Goal: Task Accomplishment & Management: Complete application form

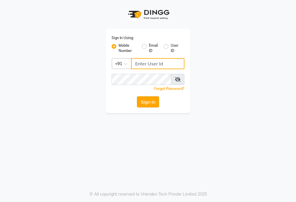
type input "9000005083"
click at [156, 103] on button "Sign In" at bounding box center [148, 101] width 22 height 11
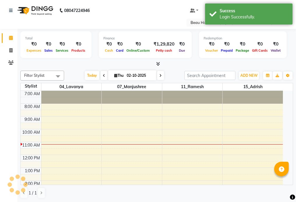
select select "en"
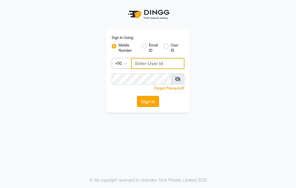
type input "9000005083"
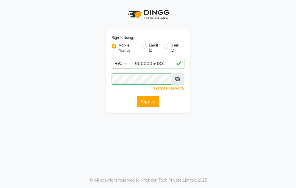
click at [153, 101] on button "Sign In" at bounding box center [148, 101] width 22 height 11
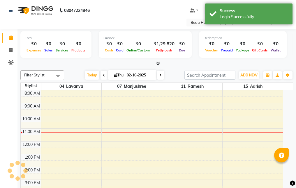
select select "en"
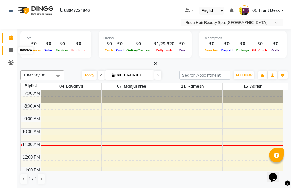
click at [11, 50] on icon at bounding box center [10, 50] width 3 height 4
select select "service"
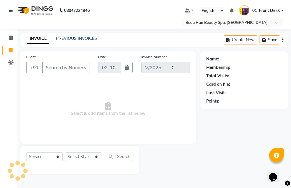
select select "3470"
type input "2361"
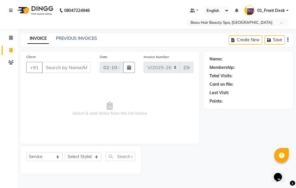
click at [75, 69] on input "Client" at bounding box center [66, 67] width 49 height 11
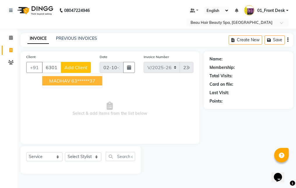
click at [100, 79] on button "MADHAV 63******37" at bounding box center [72, 80] width 60 height 9
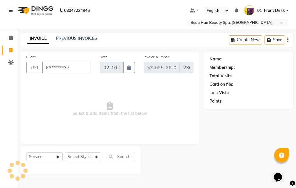
type input "63******37"
select select "1: Object"
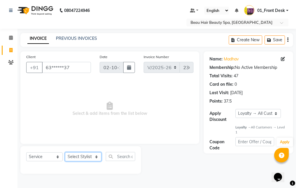
click at [80, 159] on select "Select Stylist 01_Front Desk 04_Lavanya 07_Manjushree 11_Ramesh 15_Adrish 26_Sr…" at bounding box center [83, 157] width 36 height 9
select select "15615"
click at [65, 153] on select "Select Stylist 01_Front Desk 04_Lavanya 07_Manjushree 11_Ramesh 15_Adrish 26_Sr…" at bounding box center [83, 157] width 36 height 9
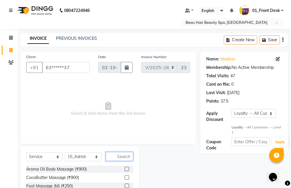
click at [127, 156] on input "text" at bounding box center [119, 156] width 27 height 9
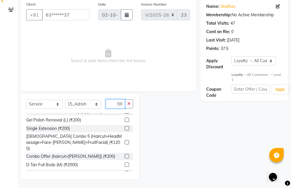
scroll to position [117, 0]
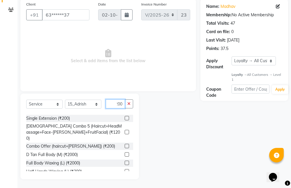
type input "200"
click at [125, 144] on label at bounding box center [127, 146] width 4 height 4
click at [125, 145] on input "checkbox" at bounding box center [127, 147] width 4 height 4
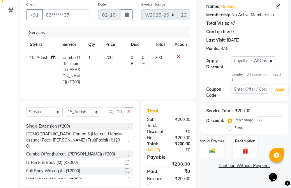
checkbox input "false"
click at [128, 112] on icon "button" at bounding box center [128, 112] width 3 height 4
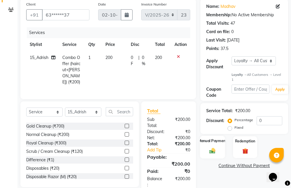
click at [218, 146] on div "Manual Payment" at bounding box center [212, 147] width 25 height 23
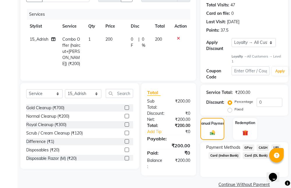
scroll to position [81, 0]
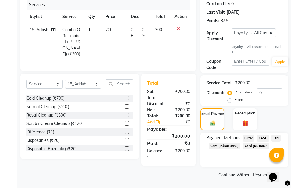
click at [276, 138] on span "UPI" at bounding box center [275, 138] width 9 height 7
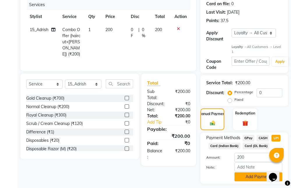
click at [249, 177] on button "Add Payment" at bounding box center [259, 177] width 48 height 9
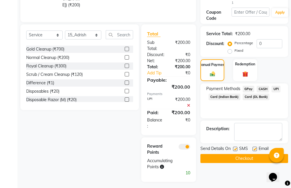
scroll to position [131, 0]
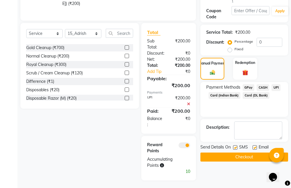
click at [249, 157] on button "Checkout" at bounding box center [244, 157] width 88 height 9
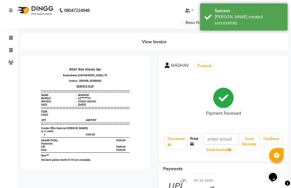
click at [195, 143] on link "Print" at bounding box center [194, 141] width 13 height 15
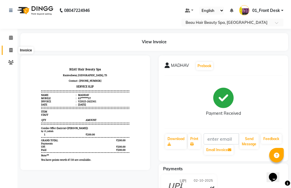
click at [11, 49] on icon at bounding box center [10, 50] width 3 height 4
select select "service"
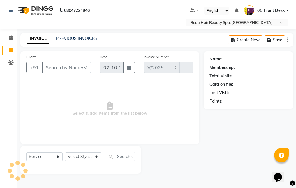
select select "3470"
type input "2362"
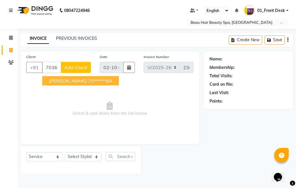
click at [89, 81] on ngb-highlight "70******84" at bounding box center [100, 81] width 24 height 6
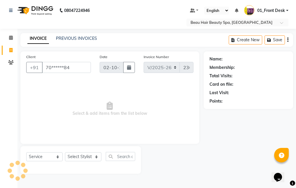
type input "70******84"
select select "1: Object"
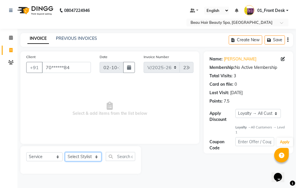
click at [82, 159] on select "Select Stylist 01_Front Desk 04_Lavanya 07_Manjushree 11_Ramesh 15_Adrish 26_Sr…" at bounding box center [83, 157] width 36 height 9
select select "15615"
click at [65, 153] on select "Select Stylist 01_Front Desk 04_Lavanya 07_Manjushree 11_Ramesh 15_Adrish 26_Sr…" at bounding box center [83, 157] width 36 height 9
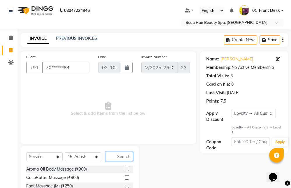
click at [129, 157] on input "text" at bounding box center [119, 156] width 27 height 9
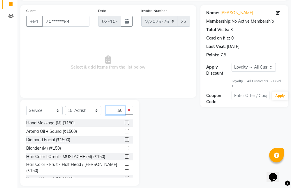
scroll to position [53, 0]
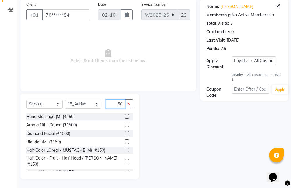
type input "150"
click at [125, 170] on label at bounding box center [127, 172] width 4 height 4
click at [125, 171] on input "checkbox" at bounding box center [127, 173] width 4 height 4
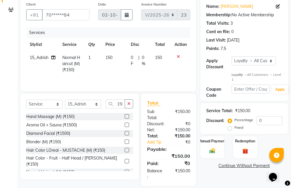
checkbox input "false"
click at [128, 105] on icon "button" at bounding box center [128, 104] width 3 height 4
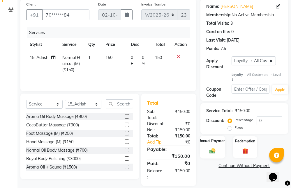
click at [207, 142] on label "Manual Payment" at bounding box center [212, 142] width 29 height 6
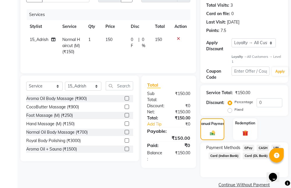
scroll to position [81, 0]
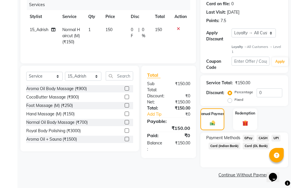
click at [276, 138] on span "UPI" at bounding box center [275, 138] width 9 height 7
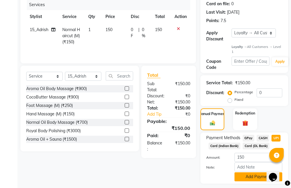
click at [250, 178] on button "Add Payment" at bounding box center [259, 177] width 48 height 9
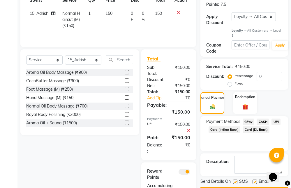
scroll to position [125, 0]
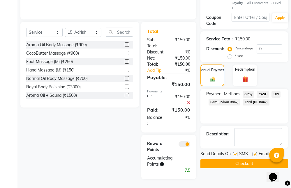
click at [247, 162] on button "Checkout" at bounding box center [244, 164] width 88 height 9
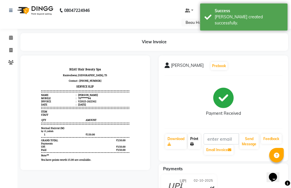
click at [196, 144] on link "Print" at bounding box center [194, 141] width 13 height 15
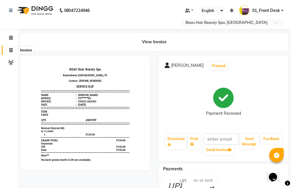
click at [8, 51] on span at bounding box center [11, 50] width 10 height 7
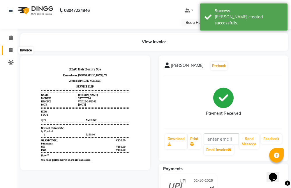
select select "service"
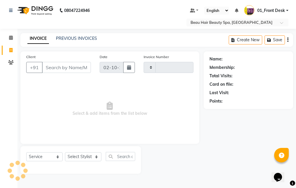
type input "2363"
select select "3470"
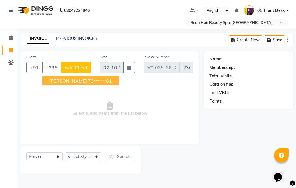
click at [98, 79] on button "MAHESH 73******81" at bounding box center [80, 80] width 77 height 9
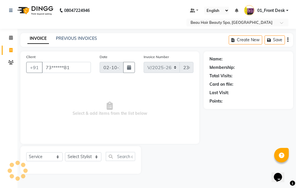
type input "73******81"
select select "1: Object"
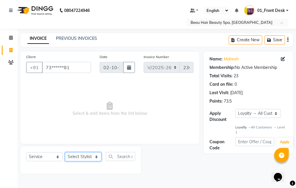
click at [75, 159] on select "Select Stylist 01_Front Desk 04_Lavanya 07_Manjushree 11_Ramesh 15_Adrish 26_Sr…" at bounding box center [83, 157] width 36 height 9
select select "15615"
click at [65, 153] on select "Select Stylist 01_Front Desk 04_Lavanya 07_Manjushree 11_Ramesh 15_Adrish 26_Sr…" at bounding box center [83, 157] width 36 height 9
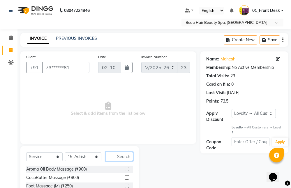
click at [131, 156] on input "text" at bounding box center [119, 156] width 27 height 9
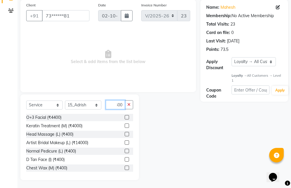
scroll to position [53, 0]
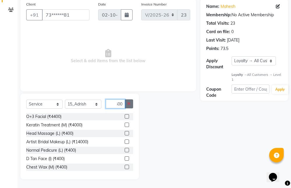
type input "400"
click at [129, 105] on icon "button" at bounding box center [128, 104] width 3 height 4
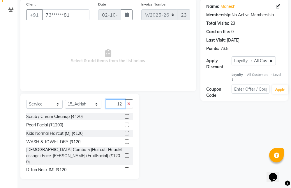
scroll to position [0, 2]
type input "120"
click at [125, 133] on label at bounding box center [127, 133] width 4 height 4
click at [125, 133] on input "checkbox" at bounding box center [127, 134] width 4 height 4
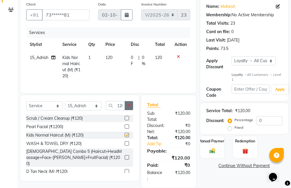
checkbox input "false"
click at [128, 108] on icon "button" at bounding box center [128, 106] width 3 height 4
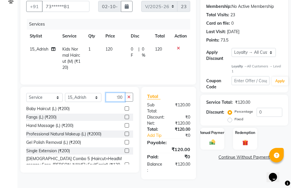
scroll to position [87, 0]
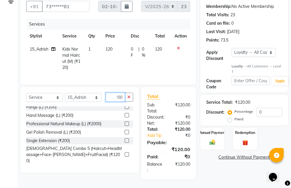
type input "200"
click at [125, 167] on label at bounding box center [127, 169] width 4 height 4
click at [125, 167] on input "checkbox" at bounding box center [127, 169] width 4 height 4
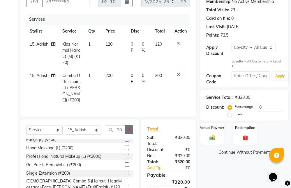
checkbox input "false"
click at [129, 129] on icon "button" at bounding box center [128, 130] width 3 height 4
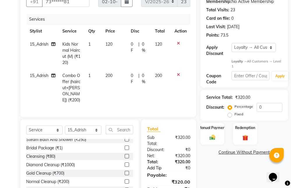
click at [163, 166] on link "Add Tip" at bounding box center [158, 168] width 30 height 6
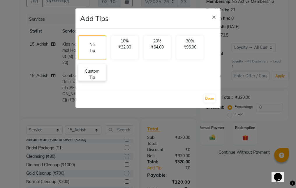
click at [100, 70] on p "Custom Tip" at bounding box center [92, 74] width 20 height 12
select select "15615"
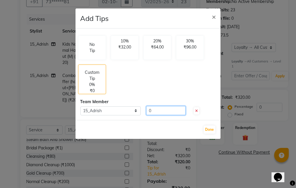
click at [165, 109] on input "0" at bounding box center [165, 110] width 39 height 9
type input "80"
click at [211, 128] on button "Done" at bounding box center [210, 130] width 12 height 8
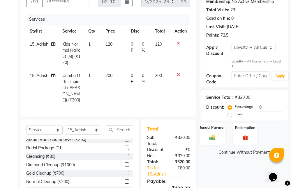
click at [218, 136] on div "Manual Payment" at bounding box center [212, 134] width 25 height 23
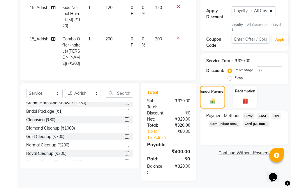
scroll to position [104, 0]
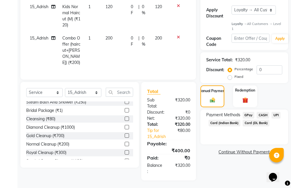
click at [279, 115] on span "UPI" at bounding box center [275, 115] width 9 height 7
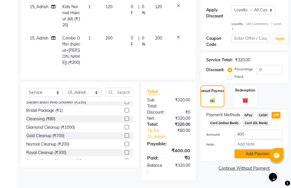
click at [252, 155] on button "Add Payment" at bounding box center [259, 154] width 48 height 9
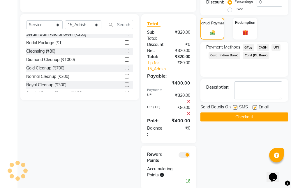
scroll to position [181, 0]
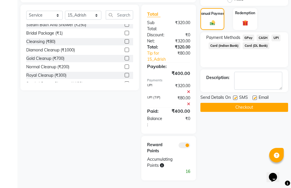
click at [261, 107] on button "Checkout" at bounding box center [244, 107] width 88 height 9
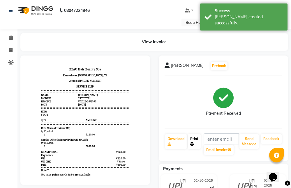
click at [193, 144] on icon at bounding box center [191, 144] width 3 height 3
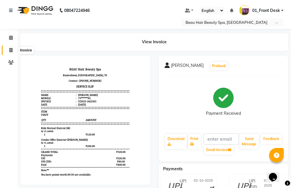
click at [11, 49] on icon at bounding box center [10, 50] width 3 height 4
select select "service"
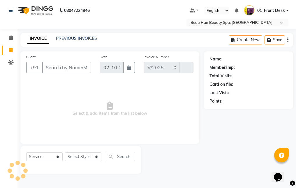
select select "3470"
type input "2364"
click at [80, 69] on input "Client" at bounding box center [66, 67] width 49 height 11
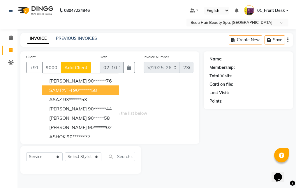
click at [101, 94] on button "SAMPATH 90******58" at bounding box center [80, 90] width 77 height 9
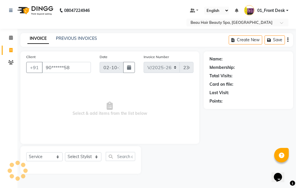
type input "90******58"
select select "1: Object"
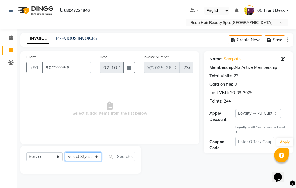
click at [77, 161] on select "Select Stylist 01_Front Desk 04_Lavanya 07_Manjushree 11_Ramesh 15_Adrish 26_Sr…" at bounding box center [83, 157] width 36 height 9
select select "15615"
click at [65, 153] on select "Select Stylist 01_Front Desk 04_Lavanya 07_Manjushree 11_Ramesh 15_Adrish 26_Sr…" at bounding box center [83, 157] width 36 height 9
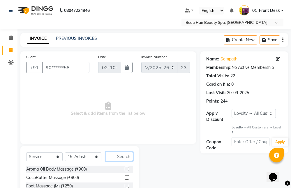
click at [124, 156] on input "text" at bounding box center [119, 156] width 27 height 9
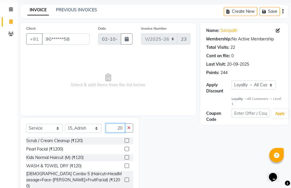
scroll to position [53, 0]
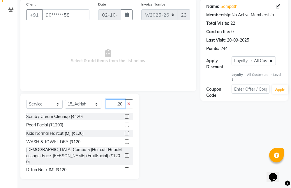
type input "120"
click at [125, 116] on label at bounding box center [127, 116] width 4 height 4
click at [125, 116] on input "checkbox" at bounding box center [127, 117] width 4 height 4
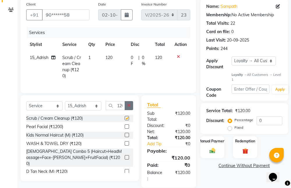
checkbox input "false"
click at [129, 108] on icon "button" at bounding box center [128, 106] width 3 height 4
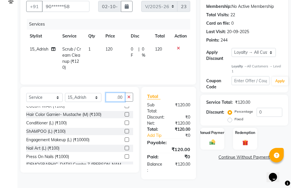
scroll to position [65, 0]
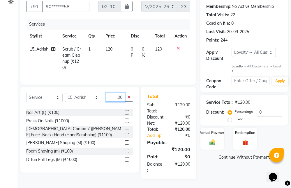
type input "100"
click at [125, 150] on label at bounding box center [127, 151] width 4 height 4
click at [125, 150] on input "checkbox" at bounding box center [127, 152] width 4 height 4
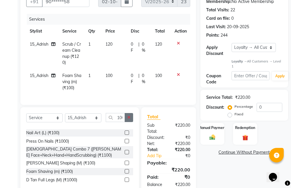
checkbox input "false"
click at [130, 120] on icon "button" at bounding box center [128, 118] width 3 height 4
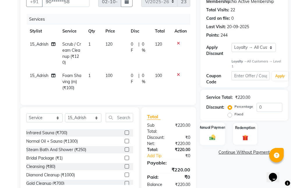
click at [216, 132] on div "Manual Payment" at bounding box center [212, 134] width 25 height 23
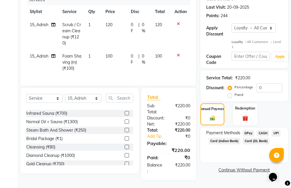
scroll to position [91, 0]
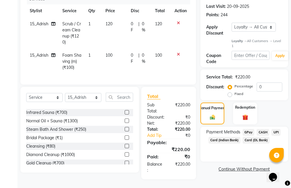
click at [275, 129] on span "UPI" at bounding box center [275, 132] width 9 height 7
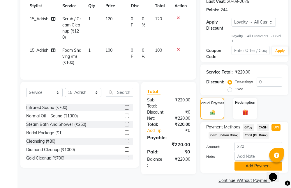
click at [245, 167] on button "Add Payment" at bounding box center [259, 166] width 48 height 9
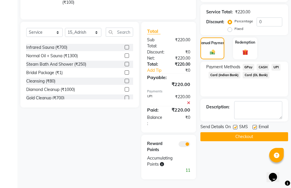
scroll to position [157, 0]
click at [248, 133] on button "Checkout" at bounding box center [244, 137] width 88 height 9
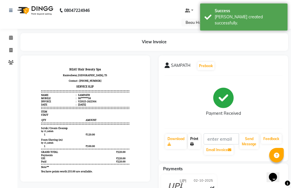
click at [193, 141] on link "Print" at bounding box center [194, 141] width 13 height 15
click at [16, 48] on span at bounding box center [11, 50] width 10 height 7
select select "service"
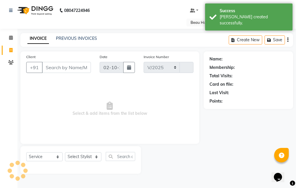
select select "3470"
type input "2365"
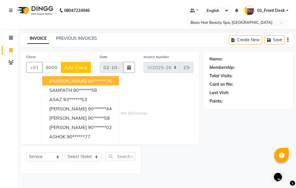
click at [110, 80] on button "[PERSON_NAME] 90******76" at bounding box center [80, 80] width 77 height 9
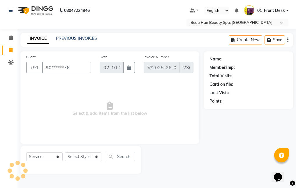
type input "90******76"
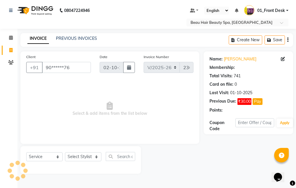
select select "1: Object"
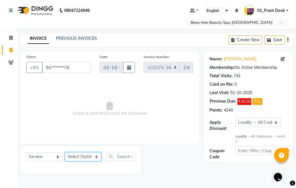
click at [74, 161] on select "Select Stylist 01_Front Desk 04_Lavanya 07_Manjushree 11_Ramesh 15_Adrish 26_Sr…" at bounding box center [83, 157] width 36 height 9
select select "15615"
click at [65, 153] on select "Select Stylist 01_Front Desk 04_Lavanya 07_Manjushree 11_Ramesh 15_Adrish 26_Sr…" at bounding box center [83, 157] width 36 height 9
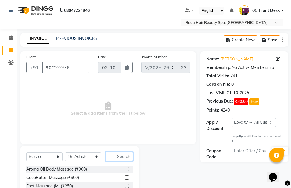
click at [124, 158] on input "text" at bounding box center [119, 156] width 27 height 9
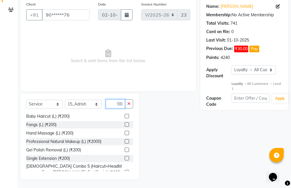
scroll to position [87, 0]
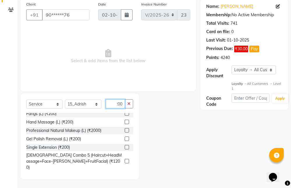
type input "200"
click at [125, 173] on label at bounding box center [127, 175] width 4 height 4
click at [125, 174] on input "checkbox" at bounding box center [127, 176] width 4 height 4
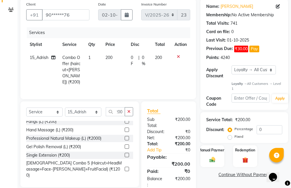
scroll to position [0, 0]
checkbox input "false"
click at [129, 112] on icon "button" at bounding box center [128, 112] width 3 height 4
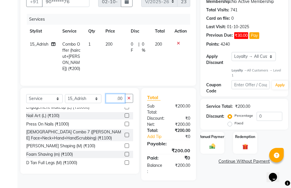
scroll to position [65, 0]
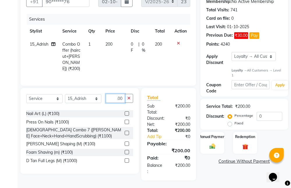
type input "100"
click at [125, 151] on label at bounding box center [127, 152] width 4 height 4
click at [125, 151] on input "checkbox" at bounding box center [127, 153] width 4 height 4
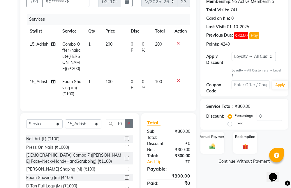
checkbox input "false"
click at [130, 122] on icon "button" at bounding box center [128, 124] width 3 height 4
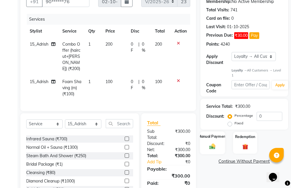
click at [214, 142] on div "Manual Payment" at bounding box center [212, 143] width 25 height 23
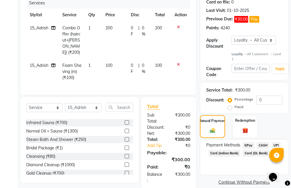
scroll to position [91, 0]
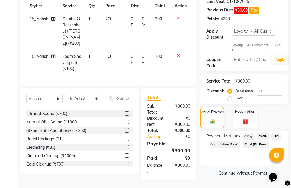
click at [275, 136] on span "UPI" at bounding box center [275, 136] width 9 height 7
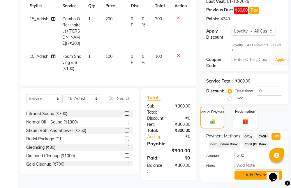
click at [244, 176] on button "Add Payment" at bounding box center [259, 175] width 48 height 9
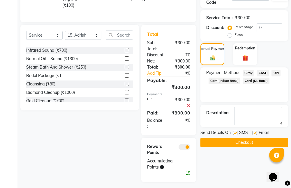
scroll to position [157, 0]
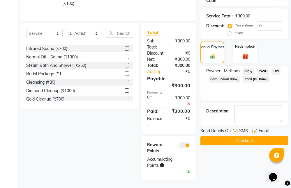
click at [248, 142] on button "Checkout" at bounding box center [244, 141] width 88 height 9
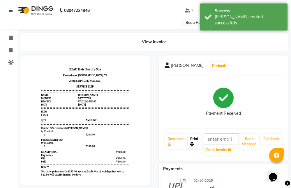
click at [194, 143] on link "Print" at bounding box center [194, 141] width 13 height 15
